Goal: Transaction & Acquisition: Purchase product/service

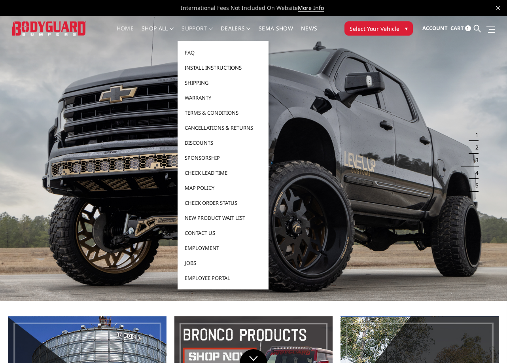
click at [205, 66] on link "Install Instructions" at bounding box center [223, 67] width 85 height 15
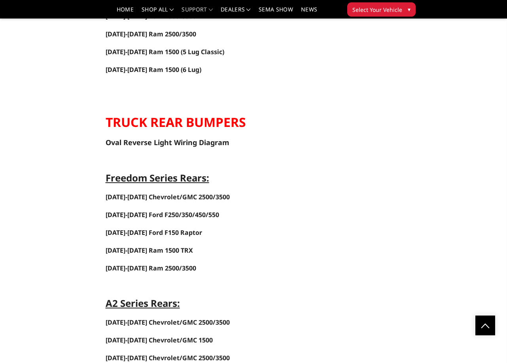
scroll to position [1213, 0]
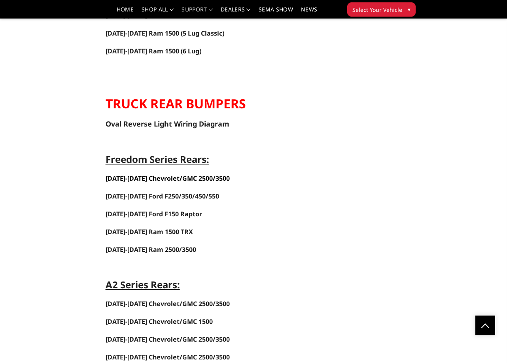
click at [183, 178] on span "2020-2025 Chevrolet/GMC 2500/3500" at bounding box center [168, 178] width 124 height 9
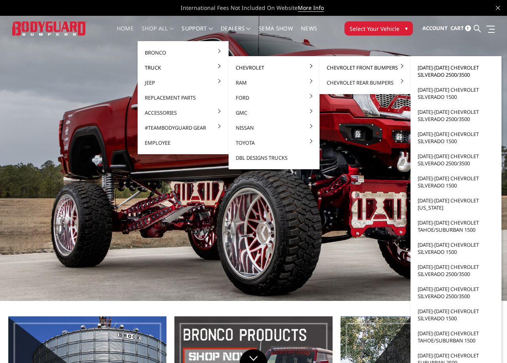
click at [433, 70] on link "[DATE]-[DATE] Chevrolet Silverado 2500/3500" at bounding box center [456, 71] width 85 height 22
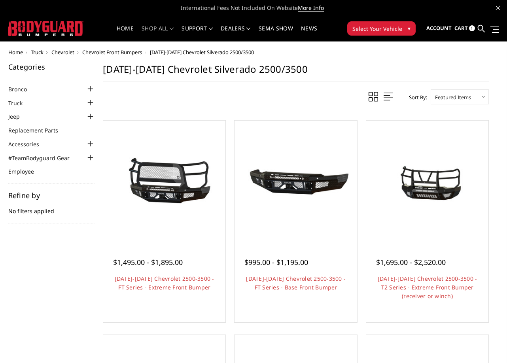
click at [355, 26] on span "Select Your Vehicle" at bounding box center [377, 29] width 50 height 8
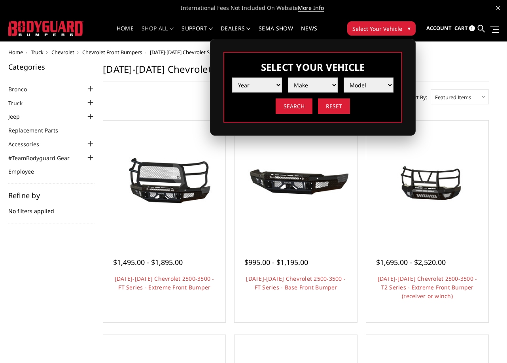
click at [257, 92] on select "Year 2025 2024 2023 2022 2021 2020 2019 2018 2017 2016 2015 2014 2013 2012 2011…" at bounding box center [257, 84] width 50 height 15
select select "yr_2024"
click at [232, 77] on select "Year 2025 2024 2023 2022 2021 2020 2019 2018 2017 2016 2015 2014 2013 2012 2011…" at bounding box center [257, 84] width 50 height 15
click at [312, 83] on select "Make Chevrolet Ford GMC Ram Toyota" at bounding box center [313, 84] width 50 height 15
select select "mk_gmc"
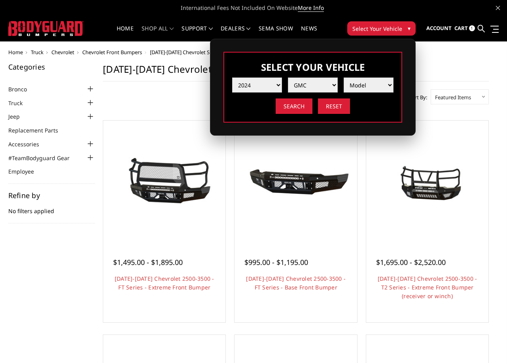
click at [288, 77] on select "Make Chevrolet Ford GMC Ram Toyota" at bounding box center [313, 84] width 50 height 15
click at [355, 88] on select "Model Sierra 1500 Sierra 2500 / 3500" at bounding box center [369, 84] width 50 height 15
select select "md_sierra-2500-3500"
click at [344, 77] on select "Model Sierra 1500 Sierra 2500 / 3500" at bounding box center [369, 84] width 50 height 15
click at [291, 107] on input "Search" at bounding box center [294, 105] width 37 height 15
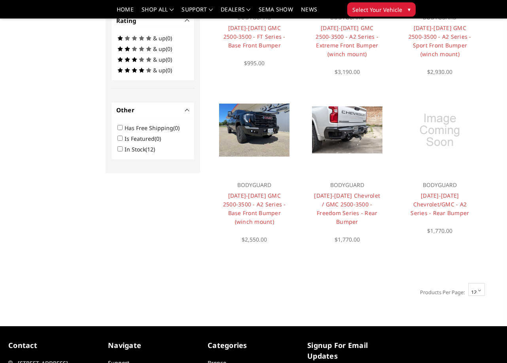
scroll to position [527, 0]
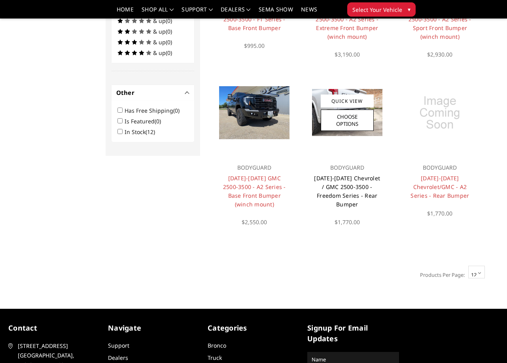
click at [355, 183] on link "[DATE]-[DATE] Chevrolet / GMC 2500-3500 - Freedom Series - Rear Bumper" at bounding box center [347, 191] width 66 height 34
